Goal: Transaction & Acquisition: Purchase product/service

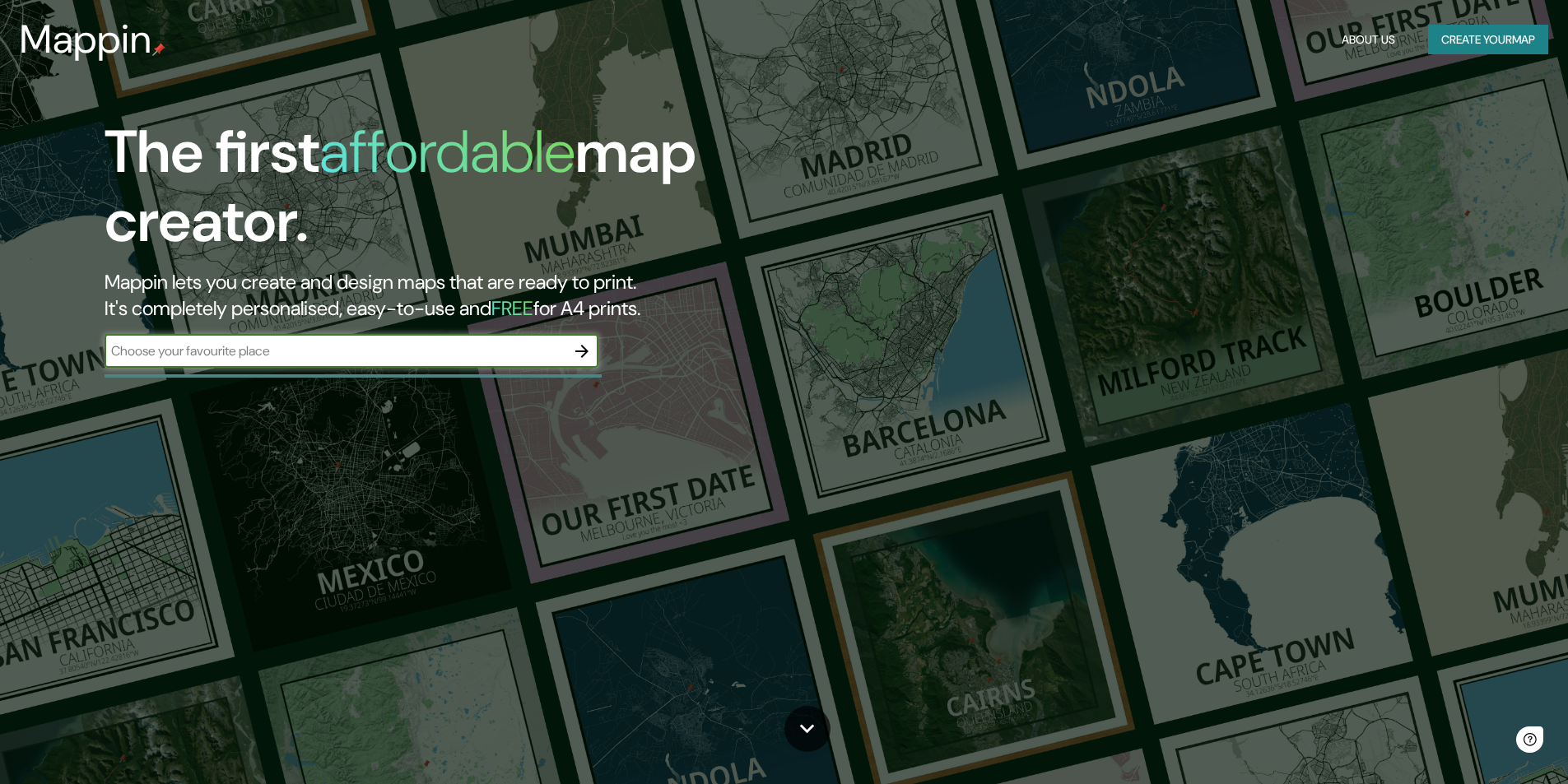
click at [275, 356] on input "text" at bounding box center [335, 351] width 461 height 19
click at [579, 355] on icon "button" at bounding box center [582, 351] width 20 height 20
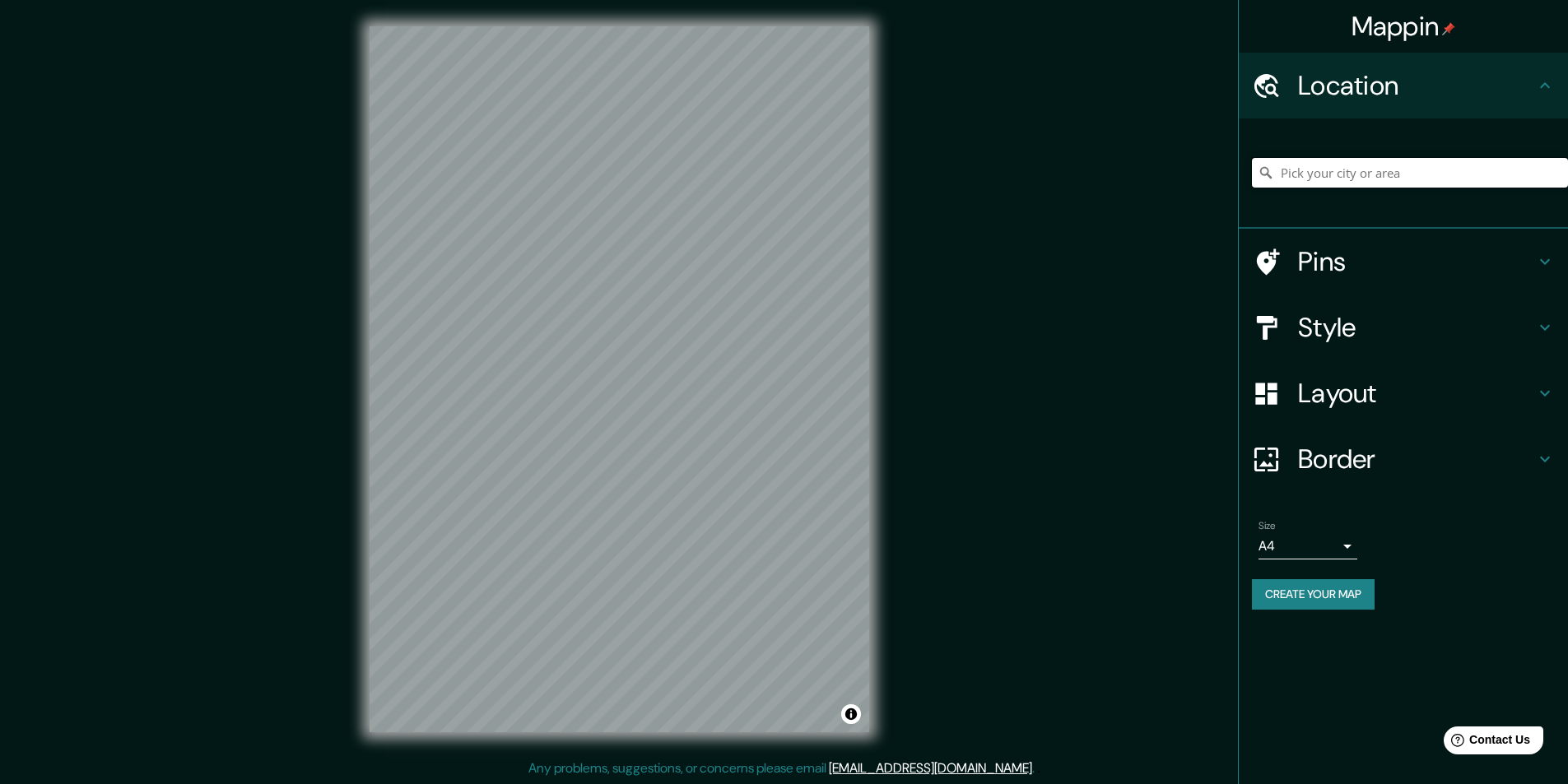
click at [1331, 174] on input "Pick your city or area" at bounding box center [1409, 173] width 316 height 30
type input "e"
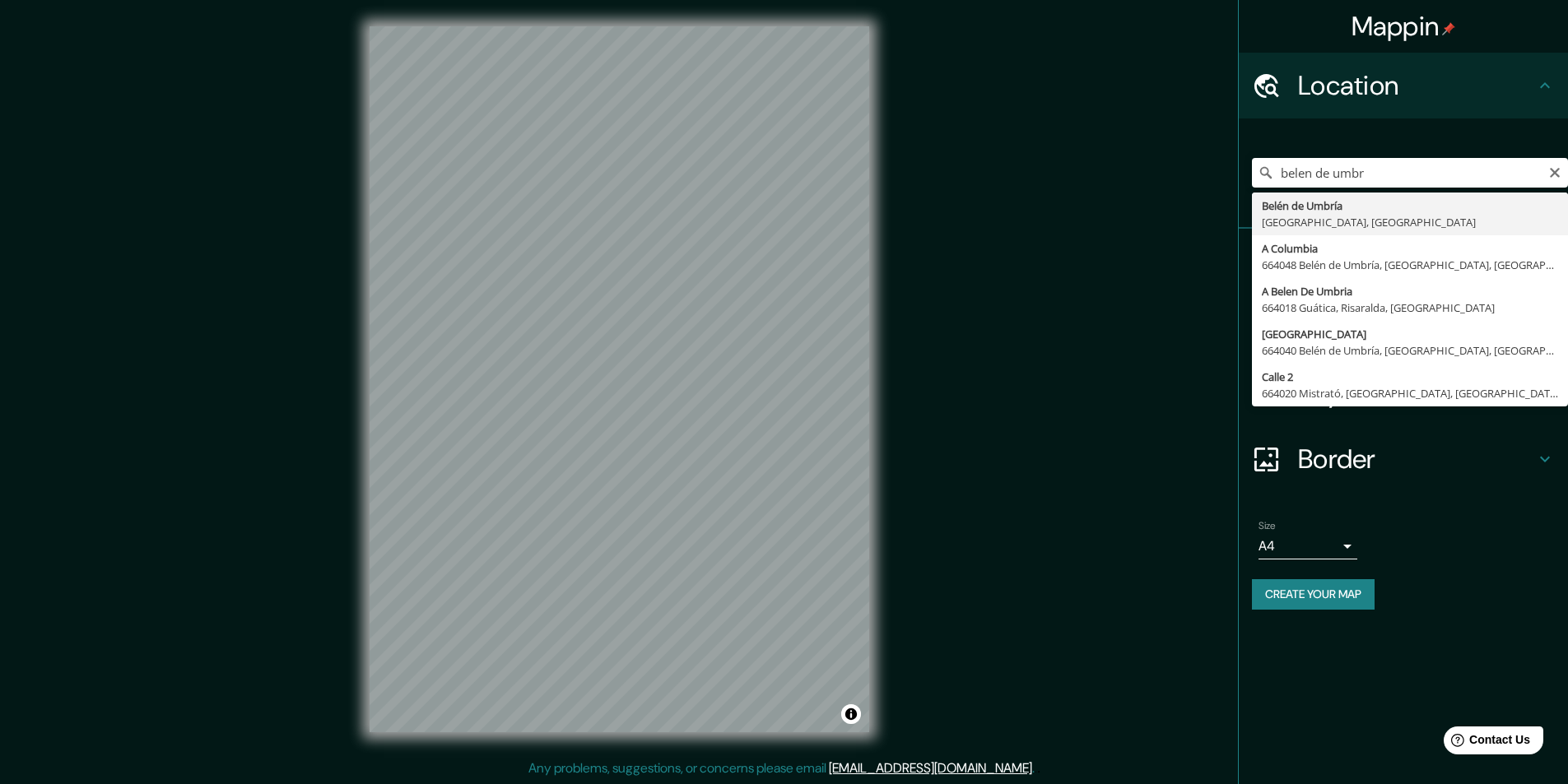
type input "Belén de Umbría, Risaralda, Colombia"
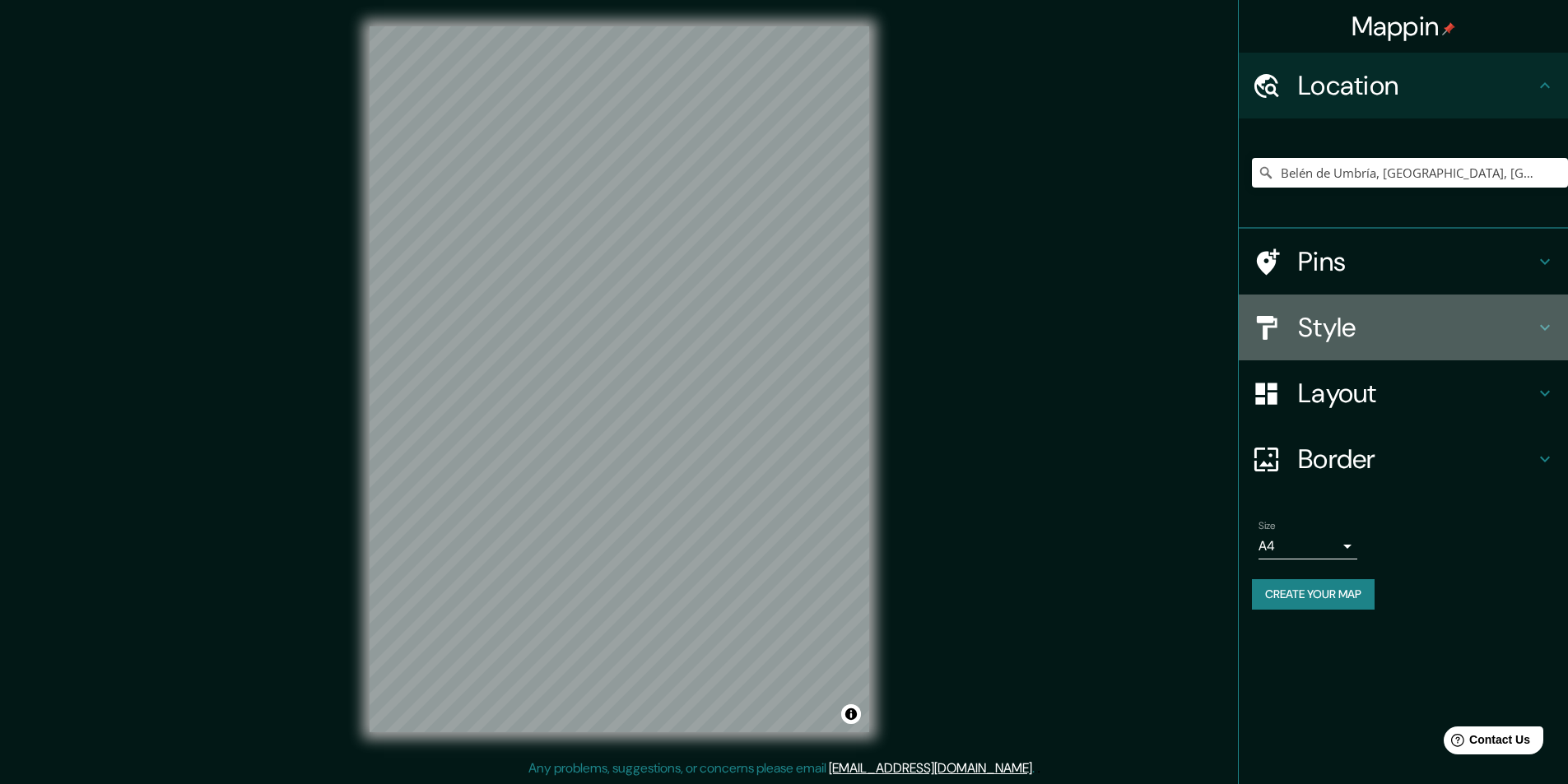
click at [1395, 323] on h4 "Style" at bounding box center [1416, 327] width 237 height 33
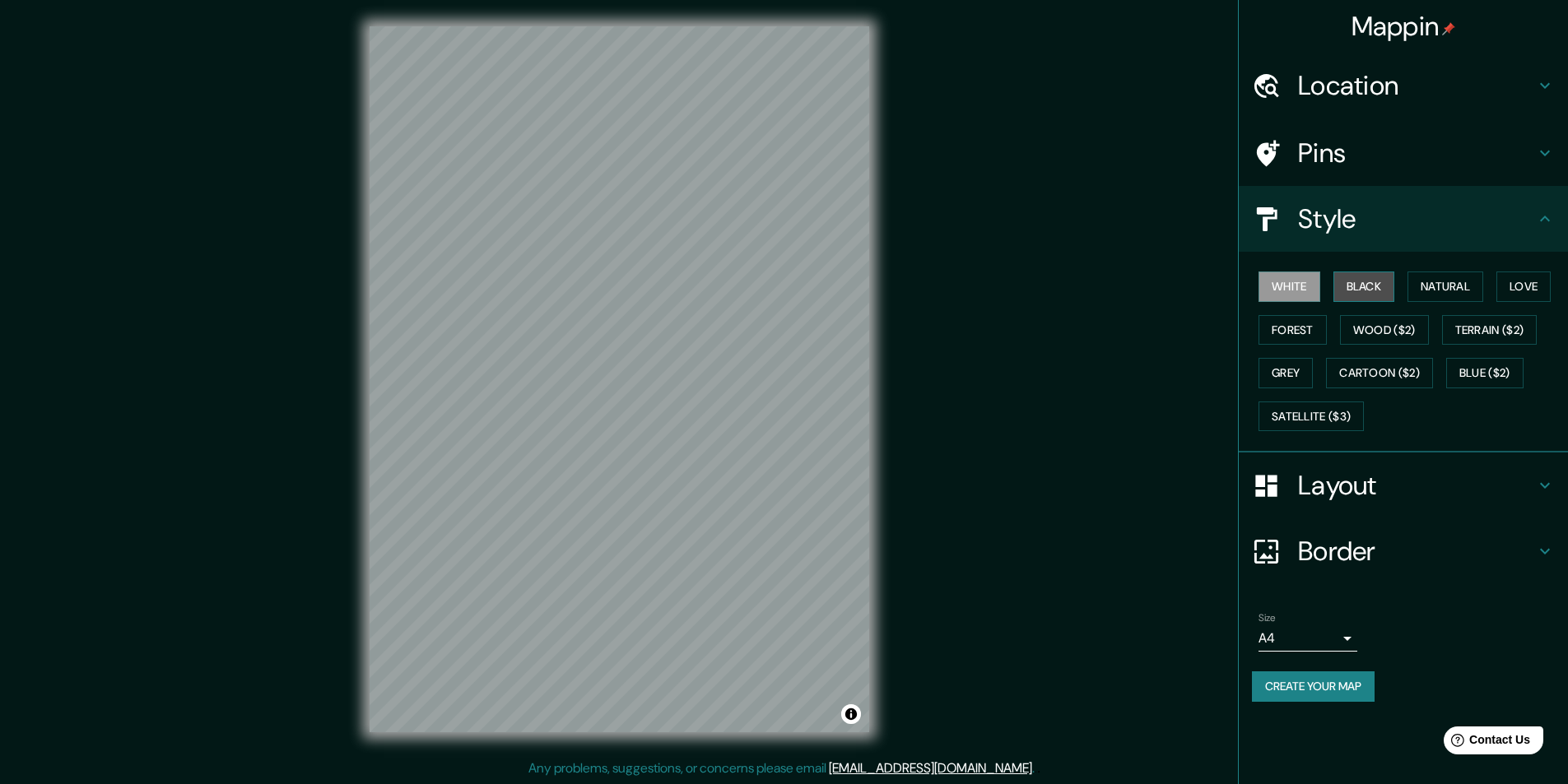
click at [1381, 290] on button "Black" at bounding box center [1364, 287] width 62 height 31
click at [1287, 295] on button "White" at bounding box center [1289, 287] width 62 height 31
click at [1361, 295] on button "Black" at bounding box center [1364, 287] width 62 height 31
click at [1452, 291] on button "Natural" at bounding box center [1444, 287] width 75 height 31
click at [1509, 288] on button "Love" at bounding box center [1523, 287] width 54 height 31
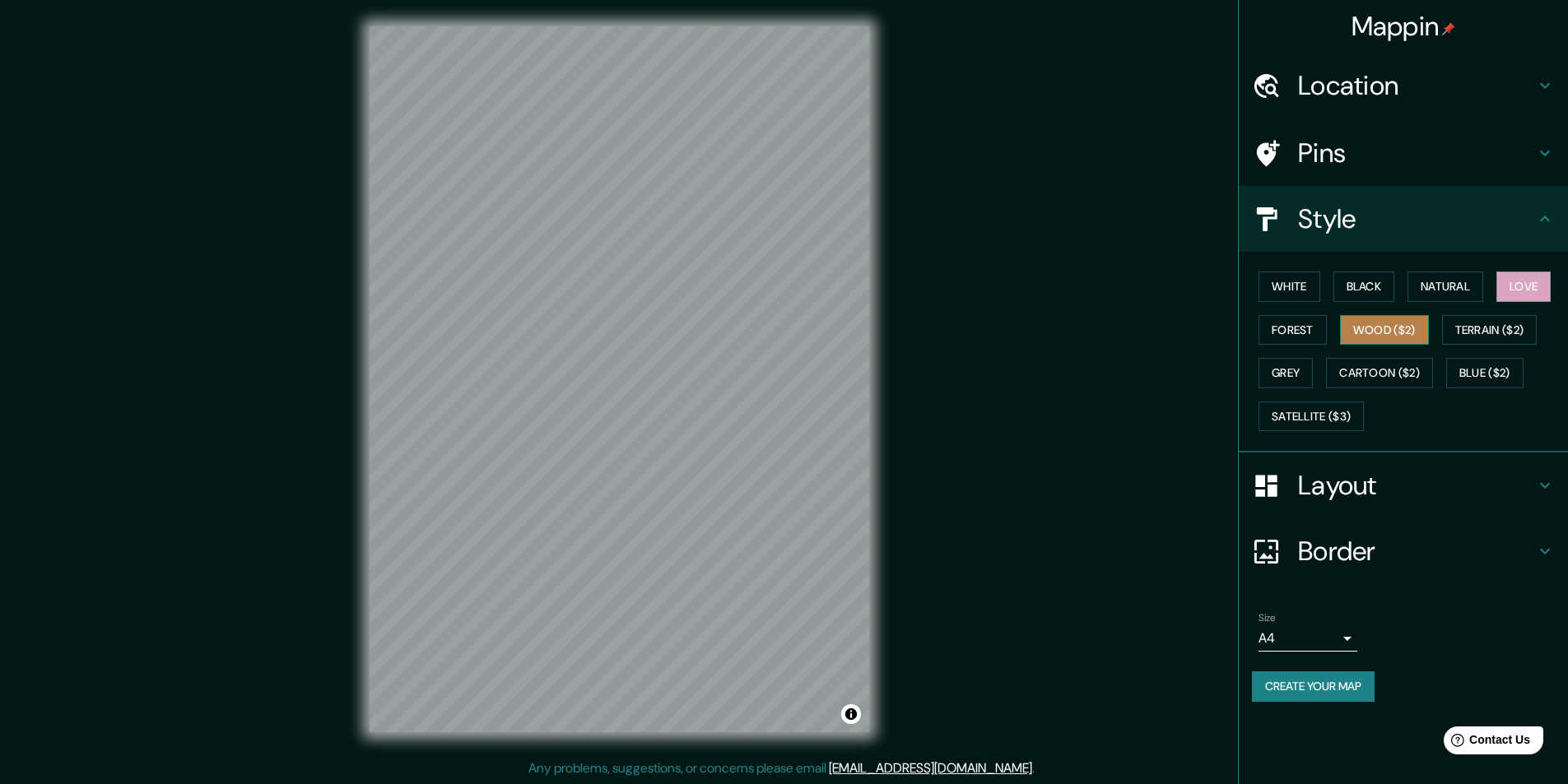
click at [1394, 322] on button "Wood ($2)" at bounding box center [1384, 330] width 89 height 31
click at [1292, 337] on button "Forest" at bounding box center [1292, 330] width 69 height 31
click at [1385, 280] on button "Black" at bounding box center [1364, 287] width 62 height 31
click at [1307, 278] on button "White" at bounding box center [1289, 287] width 62 height 31
click at [1329, 693] on button "Create your map" at bounding box center [1312, 687] width 123 height 31
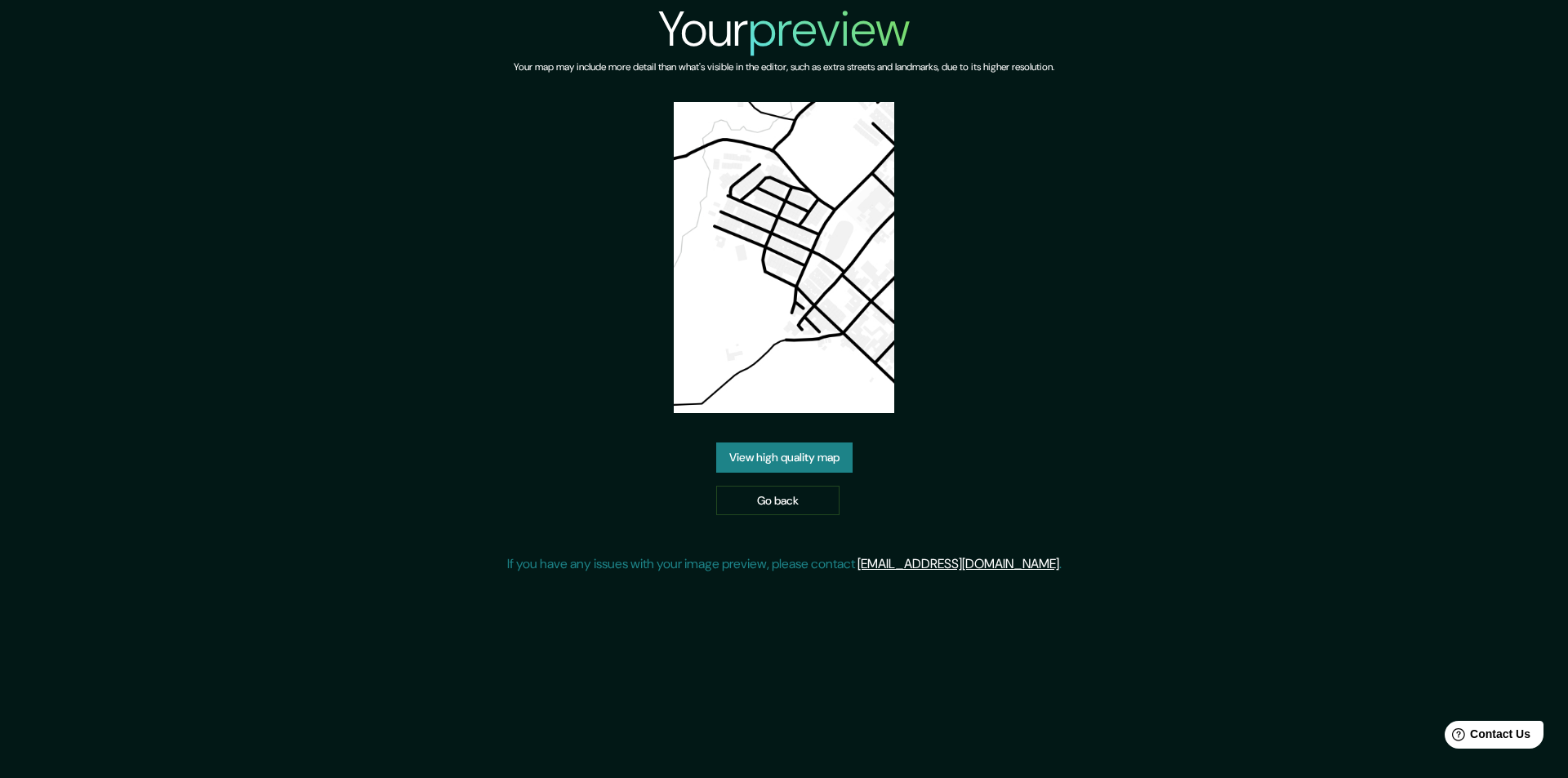
click at [792, 455] on link "View high quality map" at bounding box center [784, 458] width 136 height 30
